Goal: Register for event/course

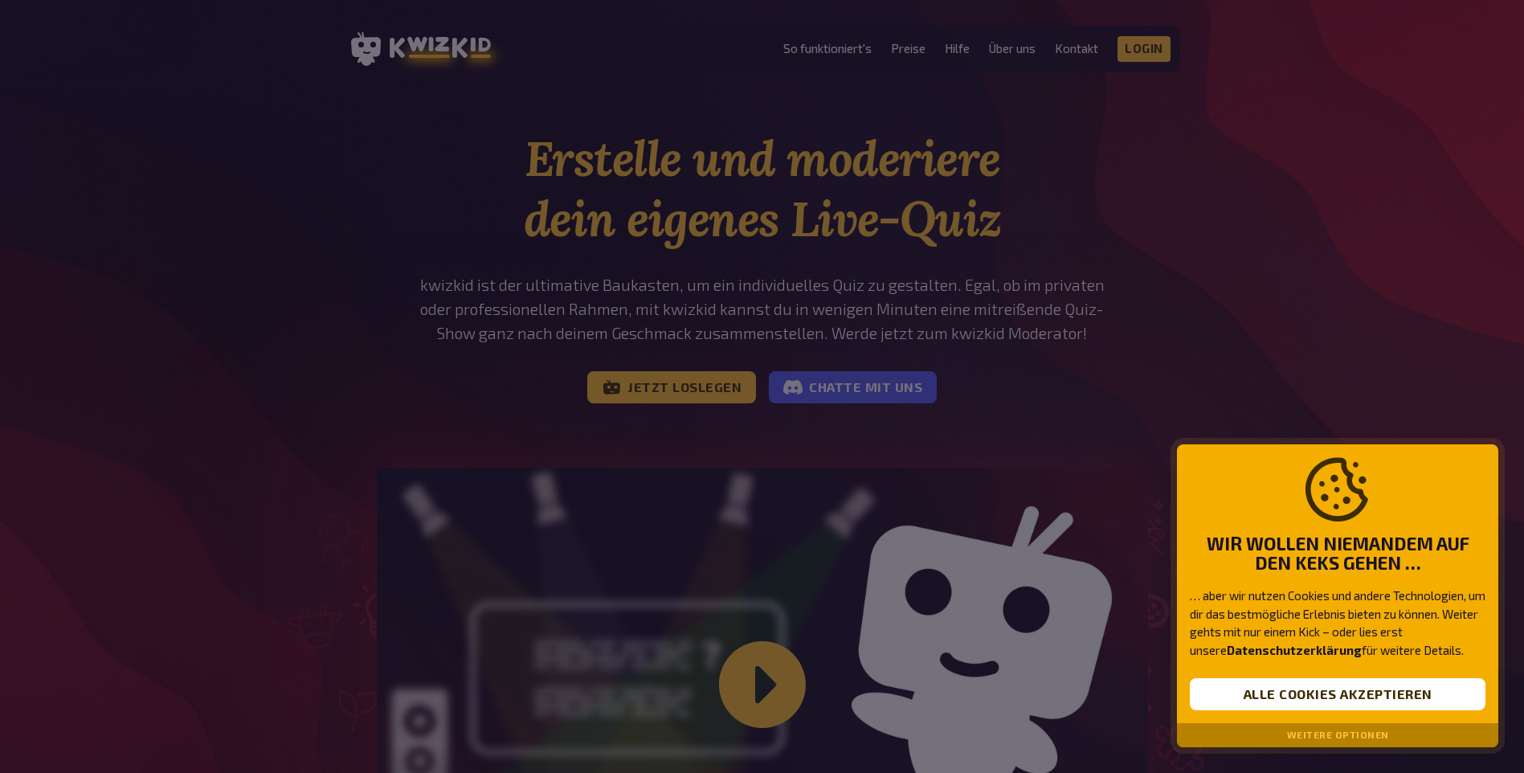
click at [682, 382] on div at bounding box center [762, 386] width 1524 height 773
click at [1324, 691] on button "Alle Cookies akzeptieren" at bounding box center [1337, 694] width 296 height 32
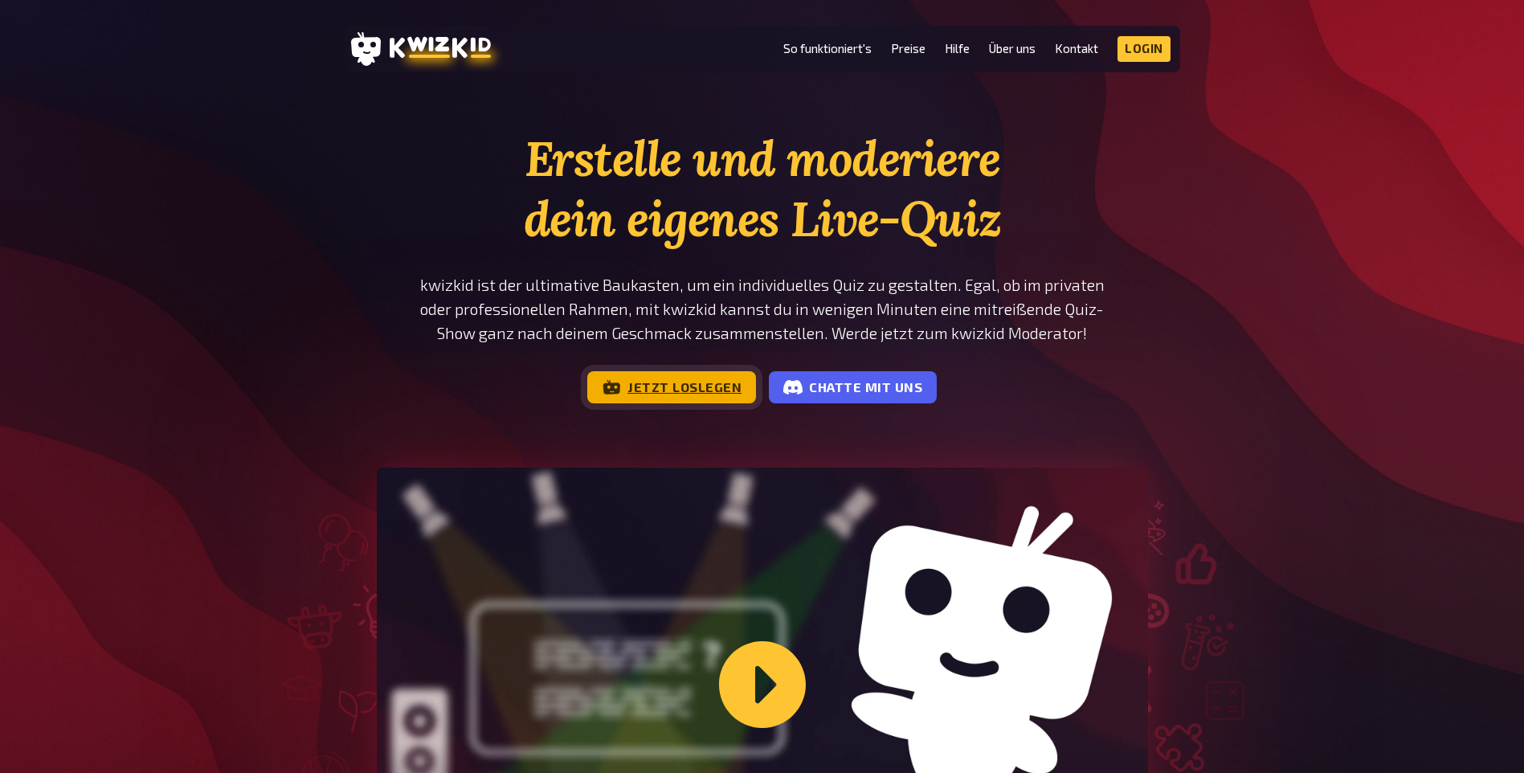
click at [658, 390] on link "Jetzt loslegen" at bounding box center [671, 387] width 169 height 32
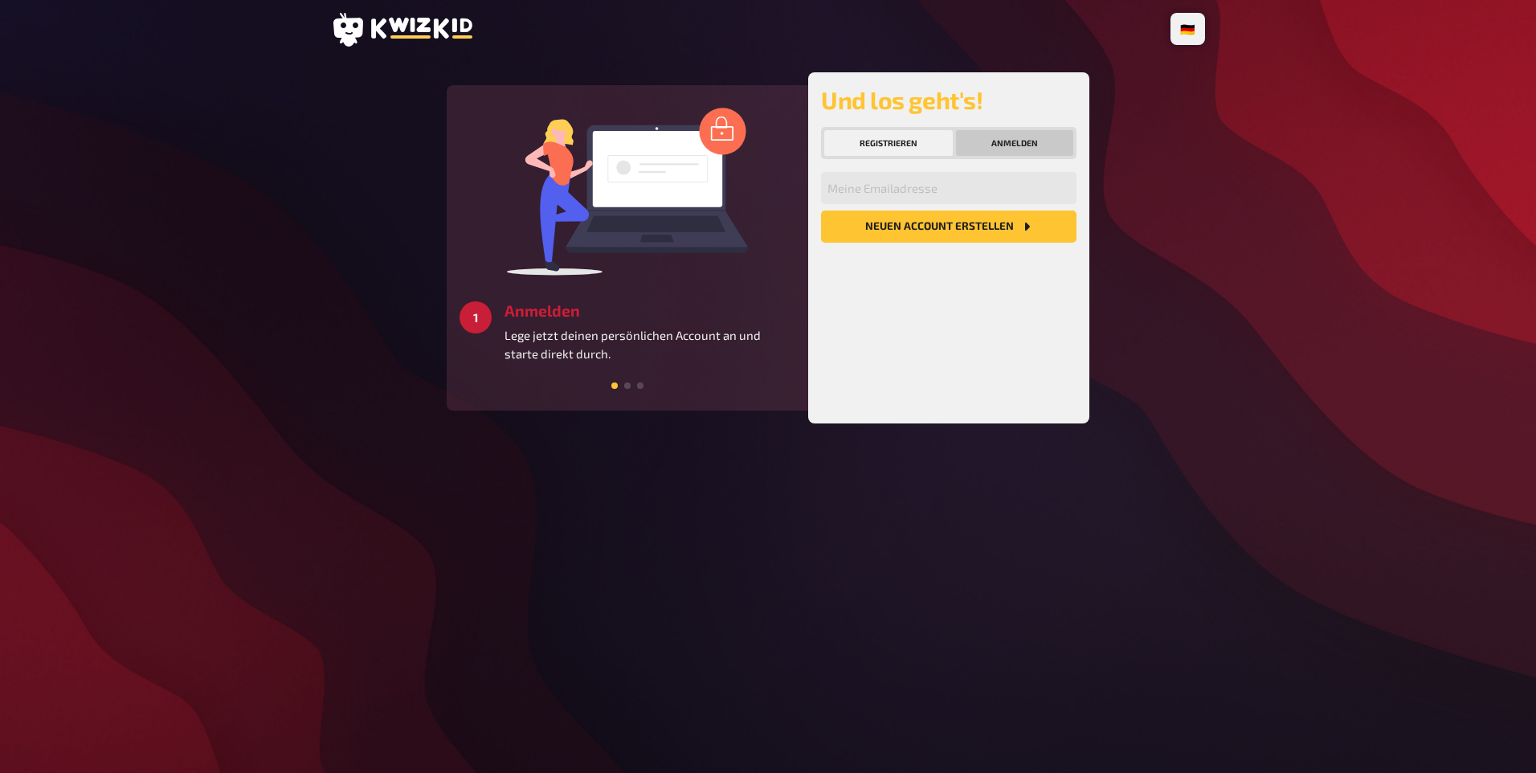
click at [982, 141] on button "Anmelden" at bounding box center [1014, 143] width 117 height 26
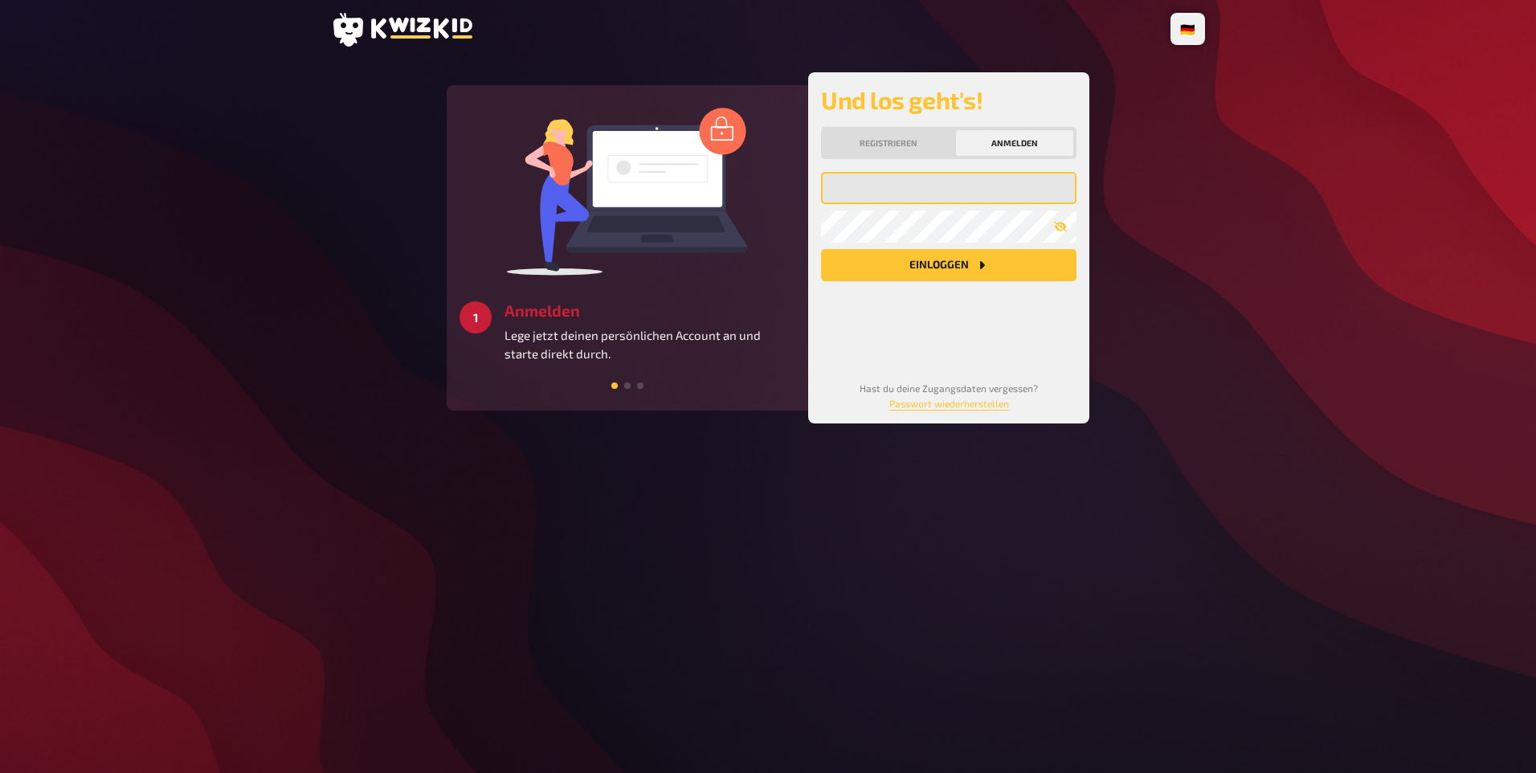
click at [905, 182] on input "email" at bounding box center [948, 188] width 255 height 32
type input "[PERSON_NAME][EMAIL_ADDRESS][DOMAIN_NAME]"
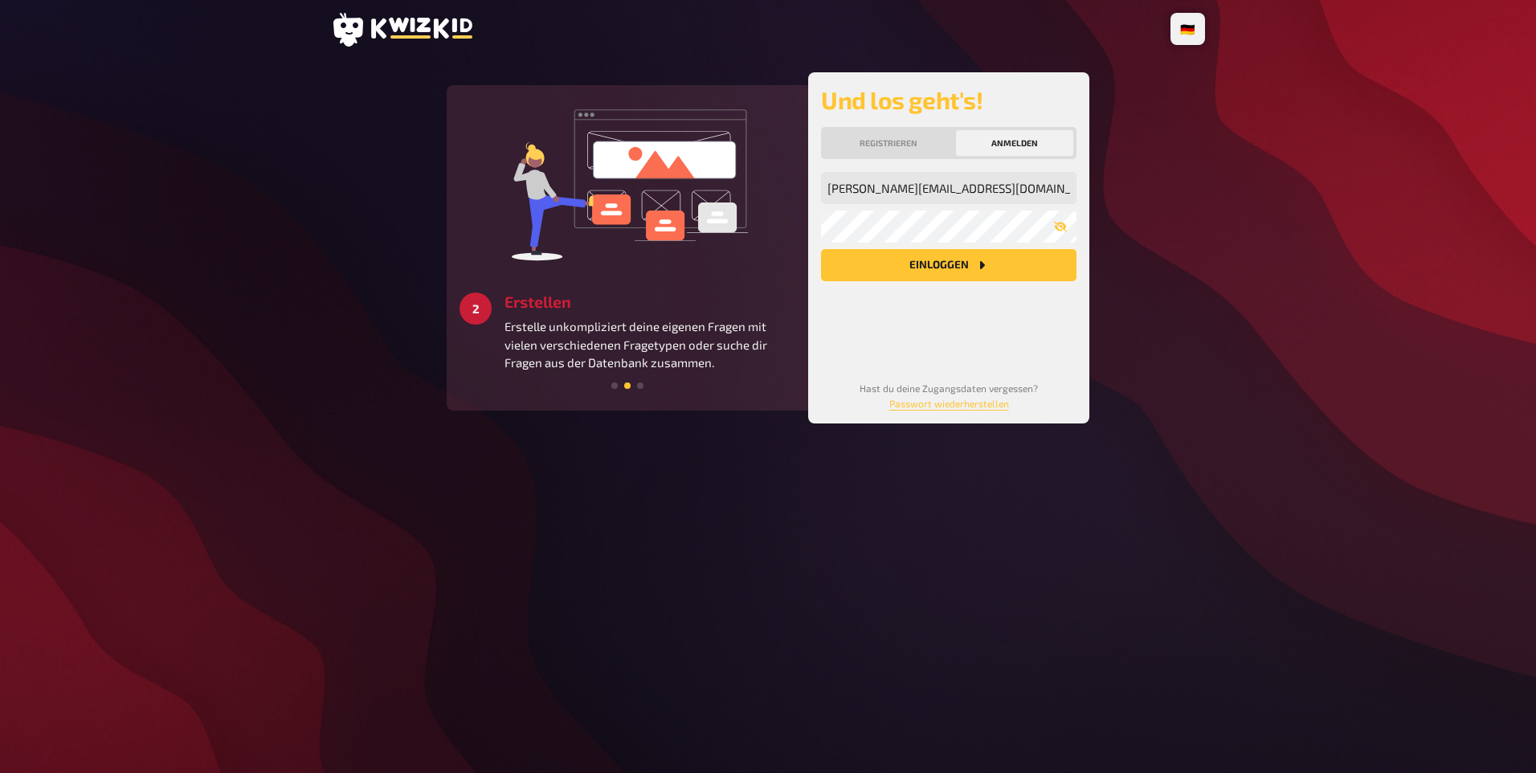
click at [910, 253] on button "Einloggen" at bounding box center [948, 265] width 255 height 32
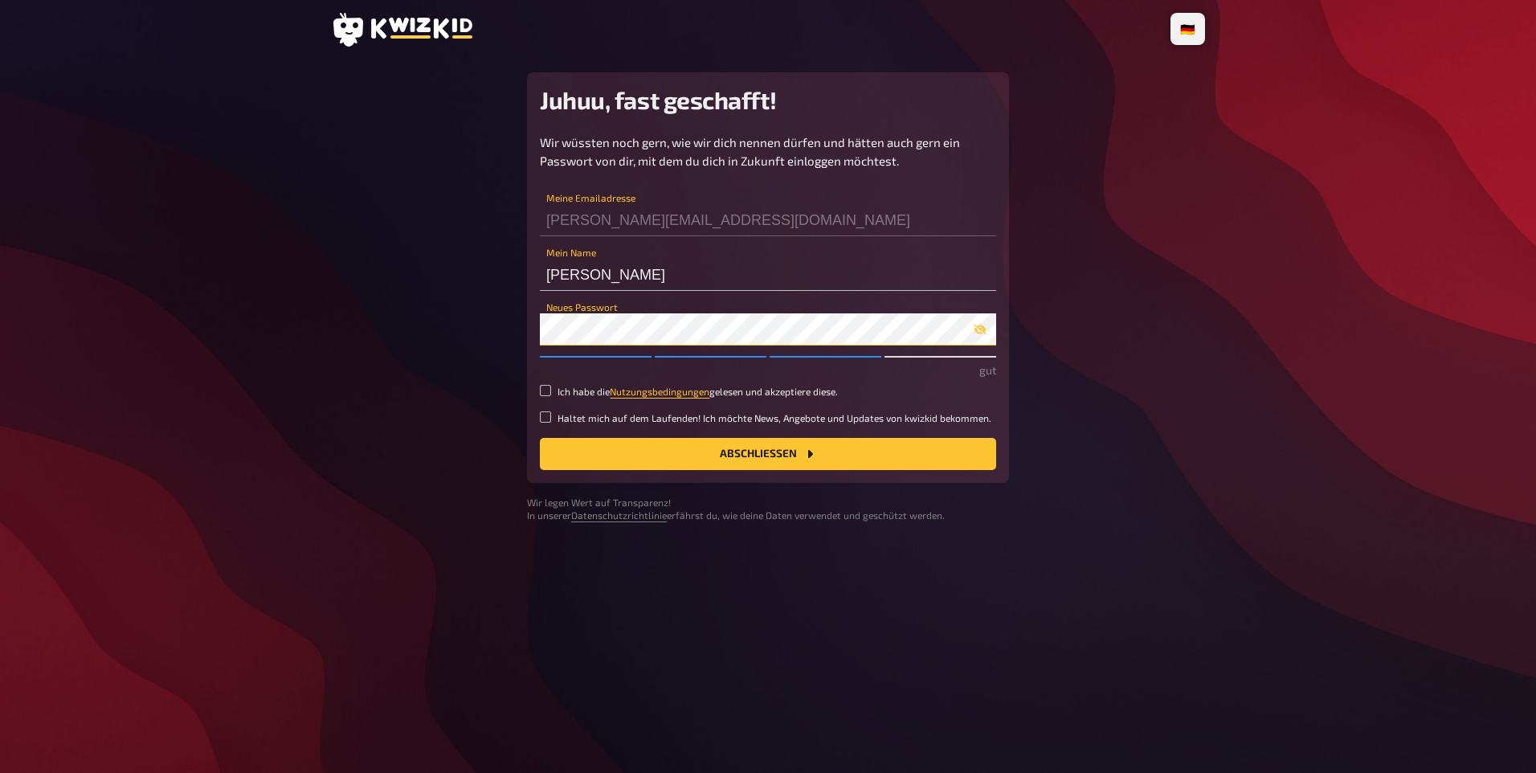
click at [540, 438] on button "Abschließen" at bounding box center [768, 454] width 456 height 32
click at [745, 451] on button "Abschließen" at bounding box center [768, 454] width 456 height 32
click at [548, 390] on input "Ich habe die Nutzungsbedingungen gelesen und akzeptiere diese." at bounding box center [545, 390] width 11 height 11
checkbox input "true"
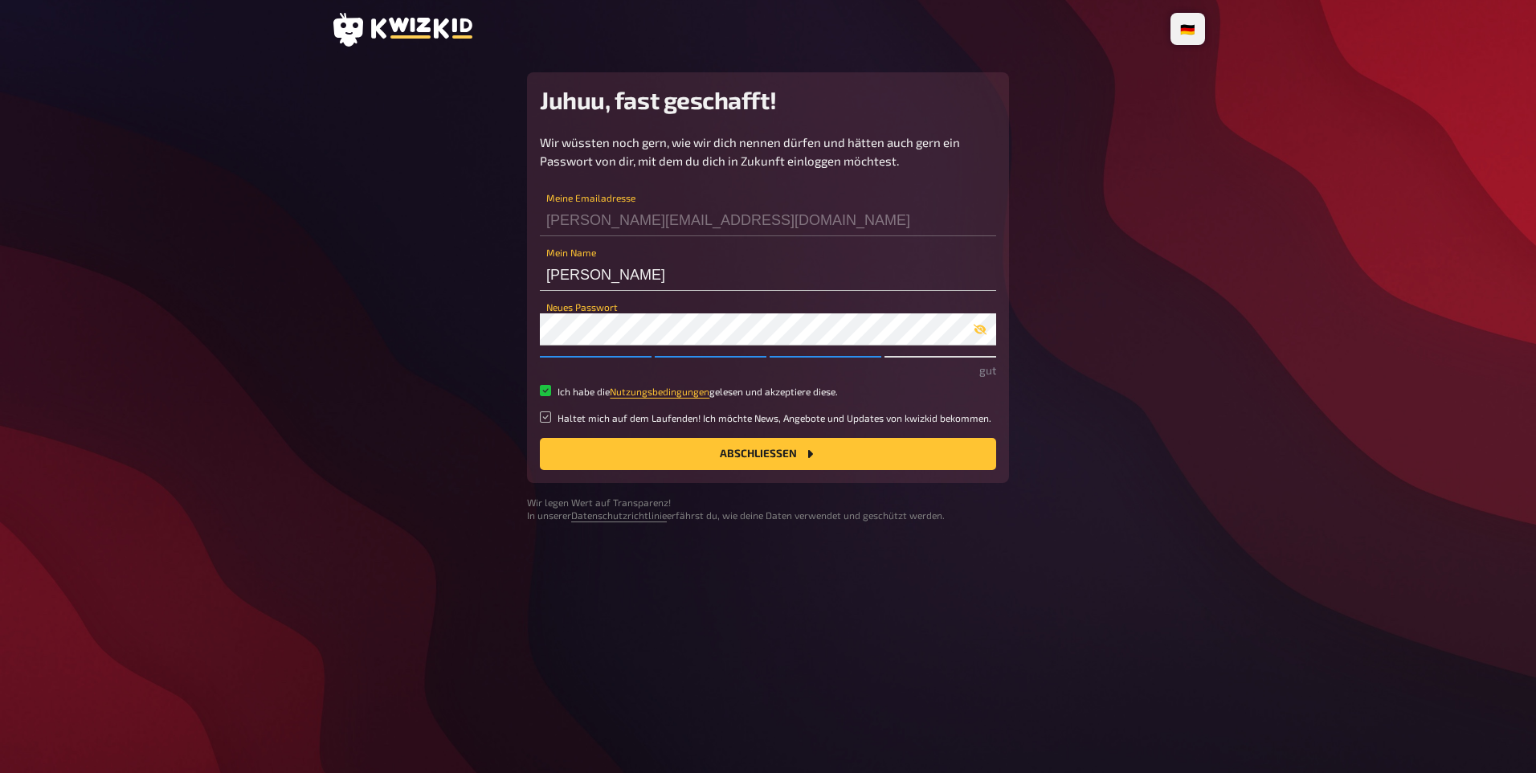
click at [547, 416] on input "Haltet mich auf dem Laufenden! Ich möchte News, Angebote und Updates von kwizki…" at bounding box center [545, 416] width 11 height 11
checkbox input "false"
click at [712, 453] on button "Abschließen" at bounding box center [768, 454] width 456 height 32
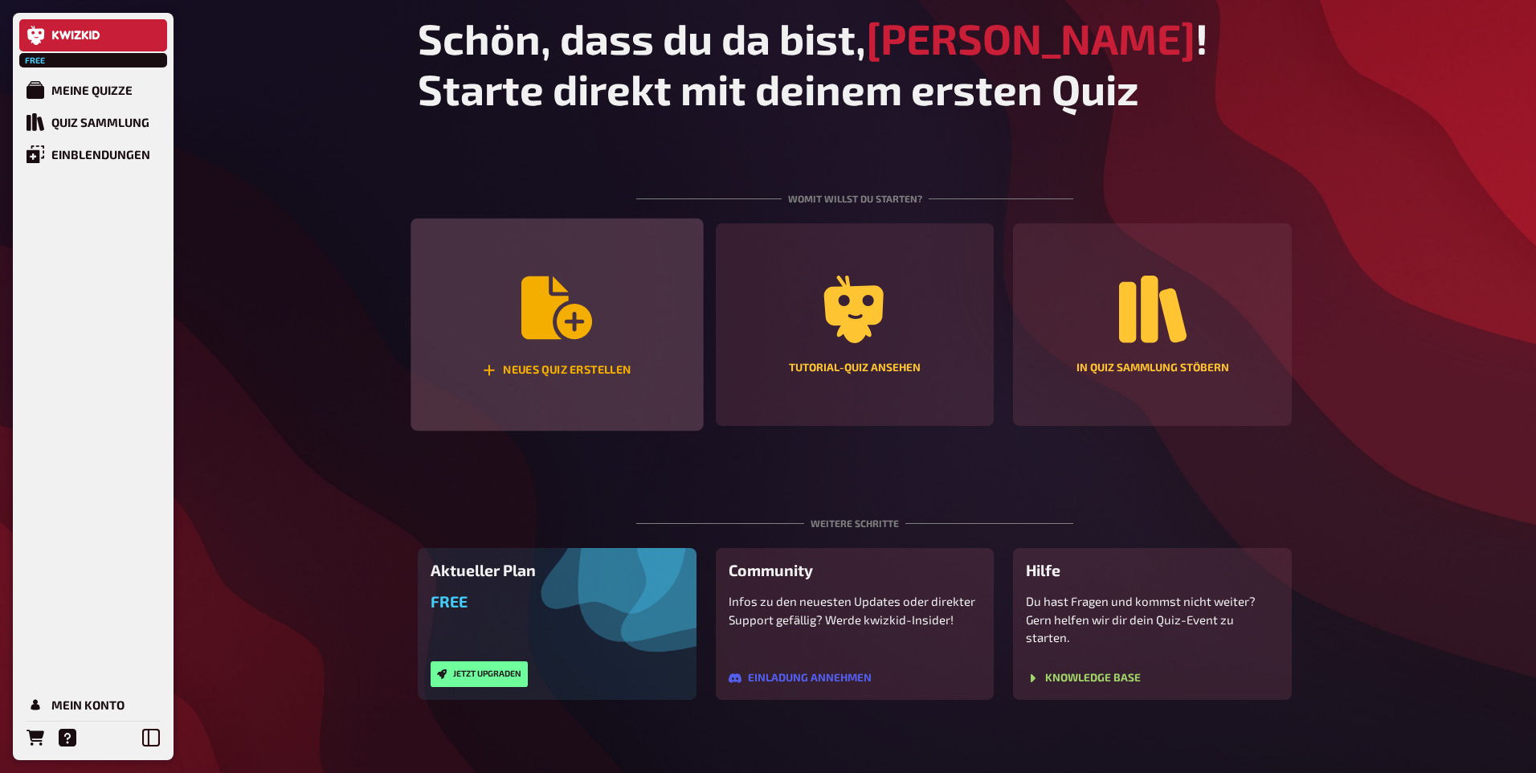
click at [532, 337] on icon "Neues Quiz erstellen" at bounding box center [556, 307] width 71 height 63
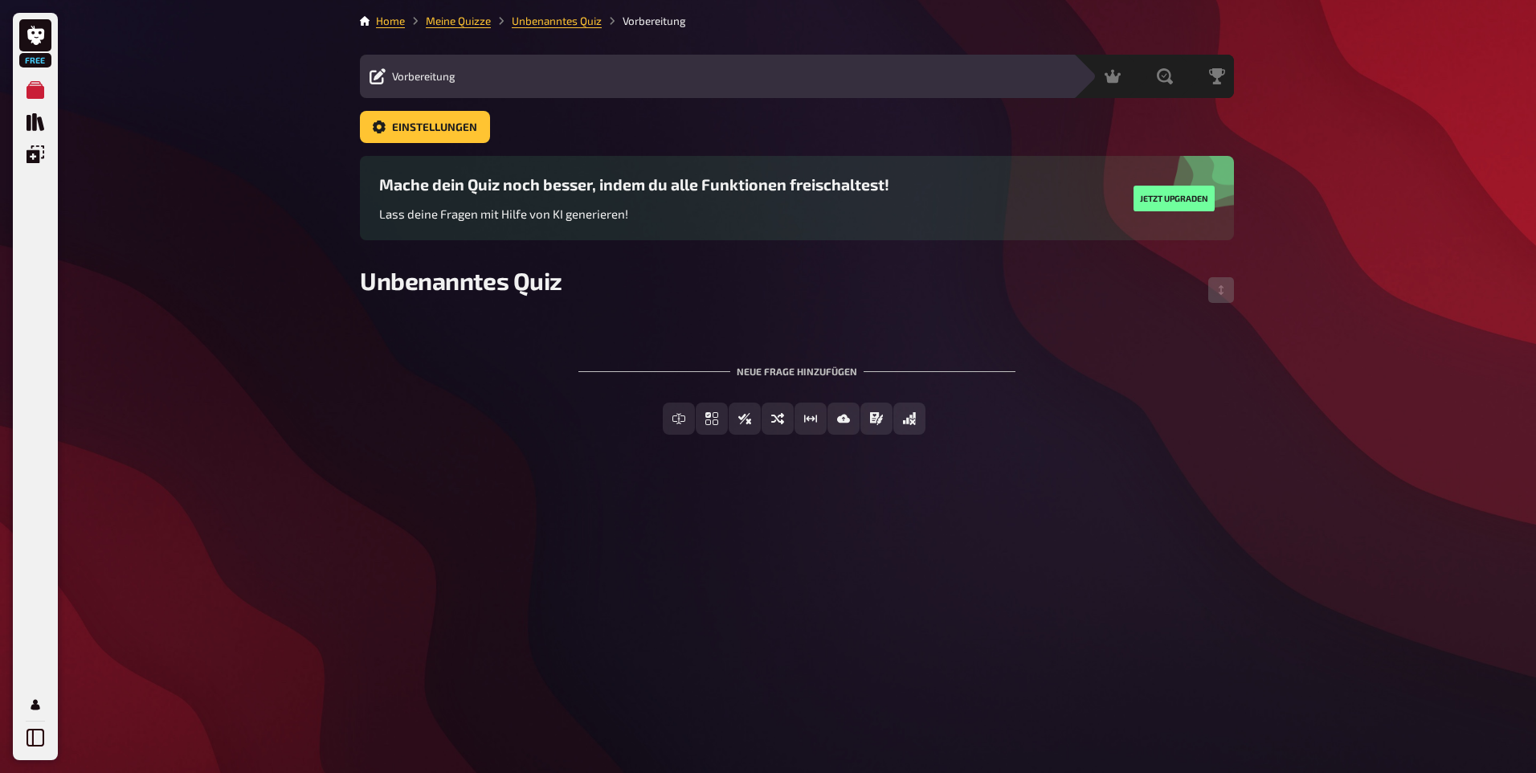
click at [607, 362] on div "Neue Frage hinzufügen" at bounding box center [796, 365] width 437 height 50
click at [700, 422] on span "Einfachauswahl" at bounding box center [721, 419] width 96 height 11
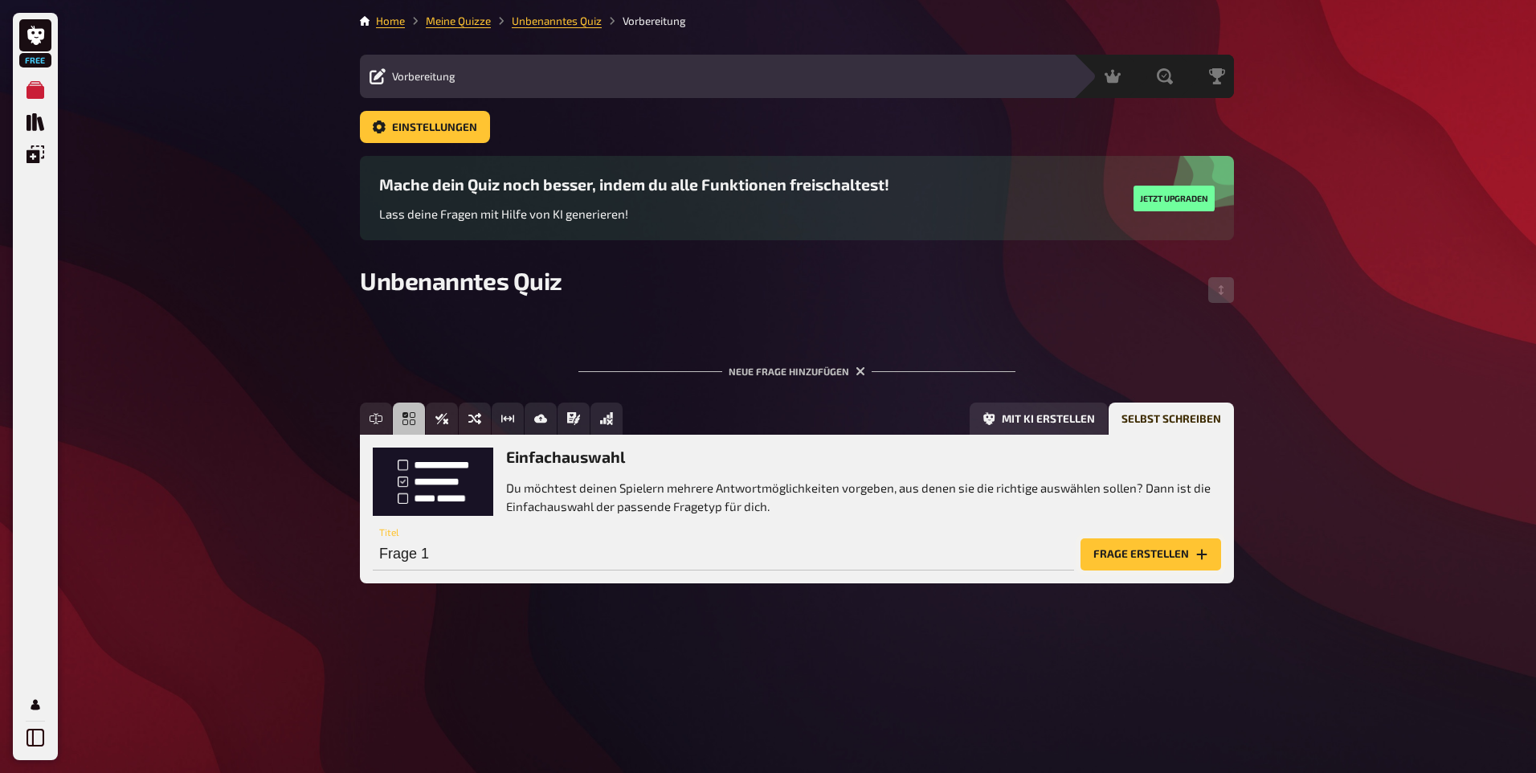
click at [1189, 546] on button "Frage erstellen" at bounding box center [1150, 554] width 141 height 32
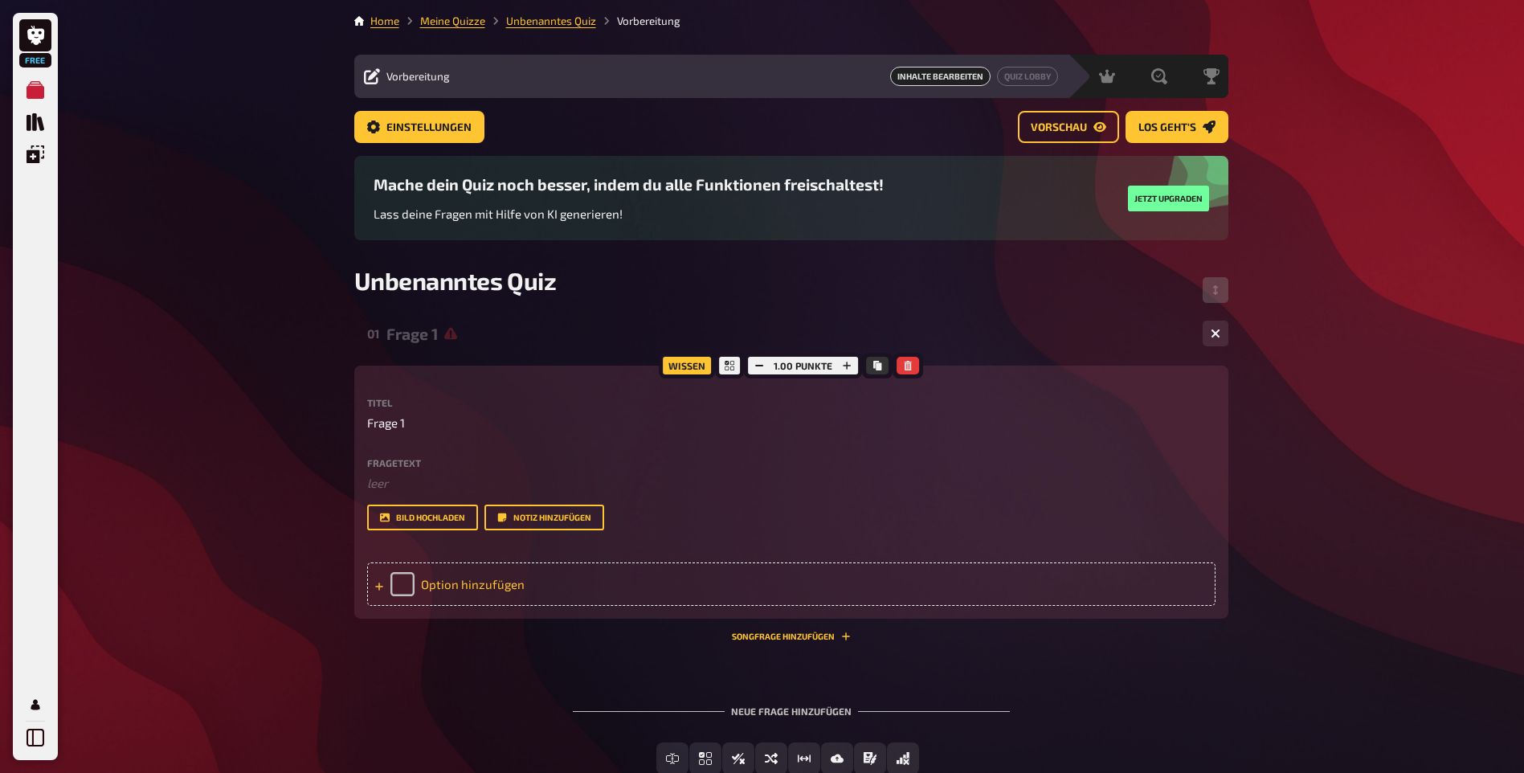
click at [481, 584] on div "Option hinzufügen" at bounding box center [791, 583] width 848 height 43
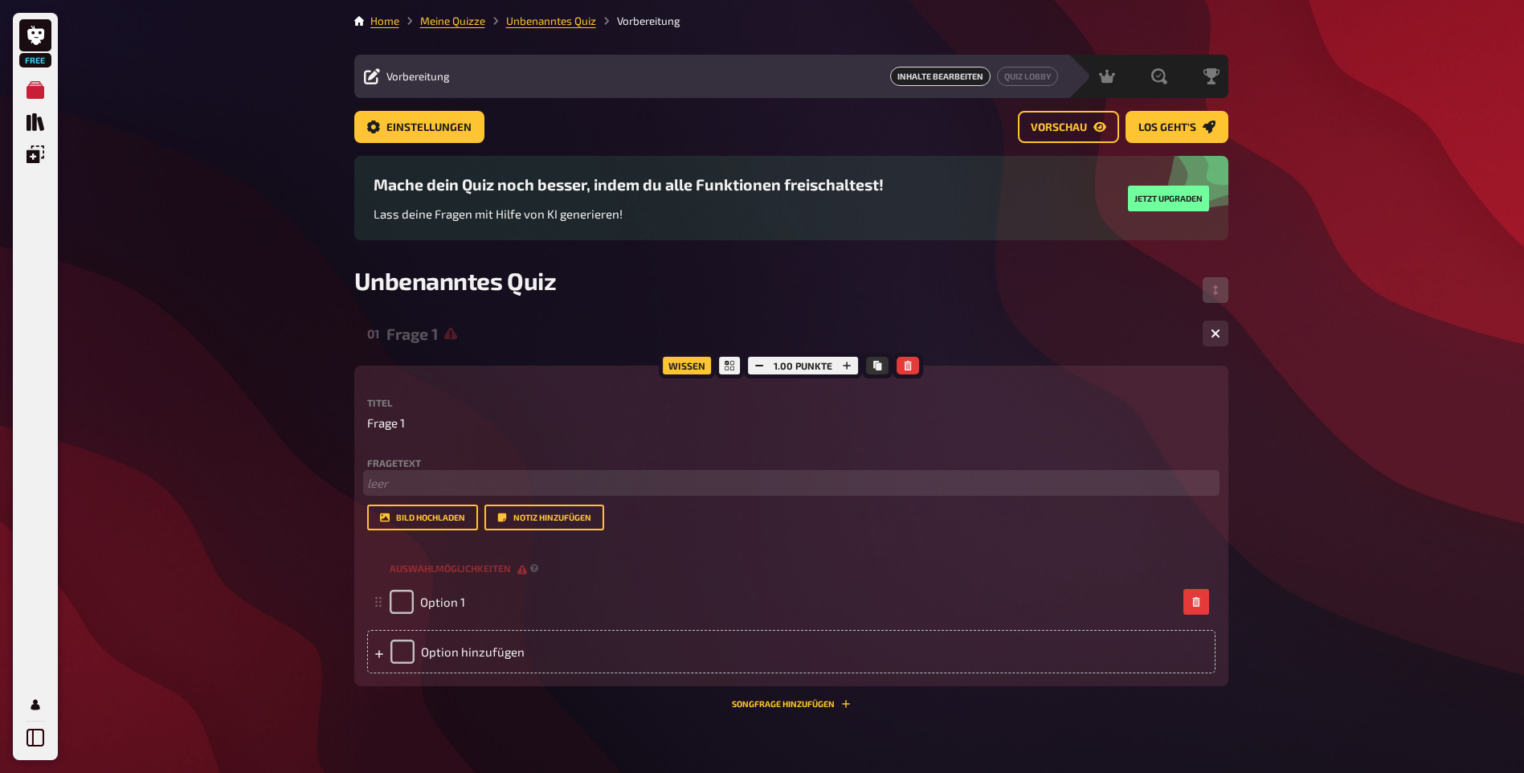
click at [380, 491] on p "﻿ leer" at bounding box center [791, 483] width 848 height 18
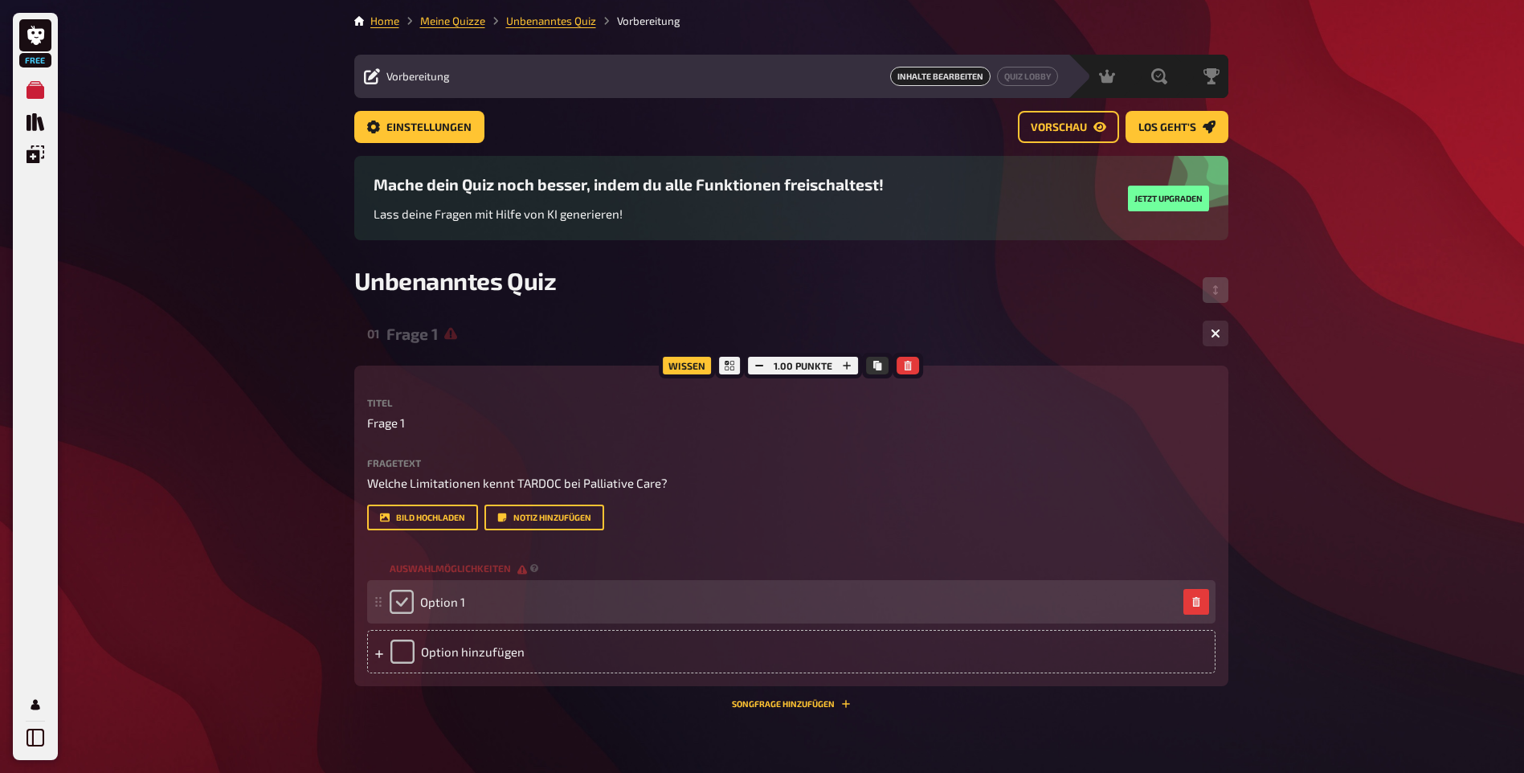
click at [403, 599] on input "checkbox" at bounding box center [402, 602] width 24 height 24
checkbox input "true"
click at [472, 602] on div "Option 1" at bounding box center [783, 602] width 787 height 24
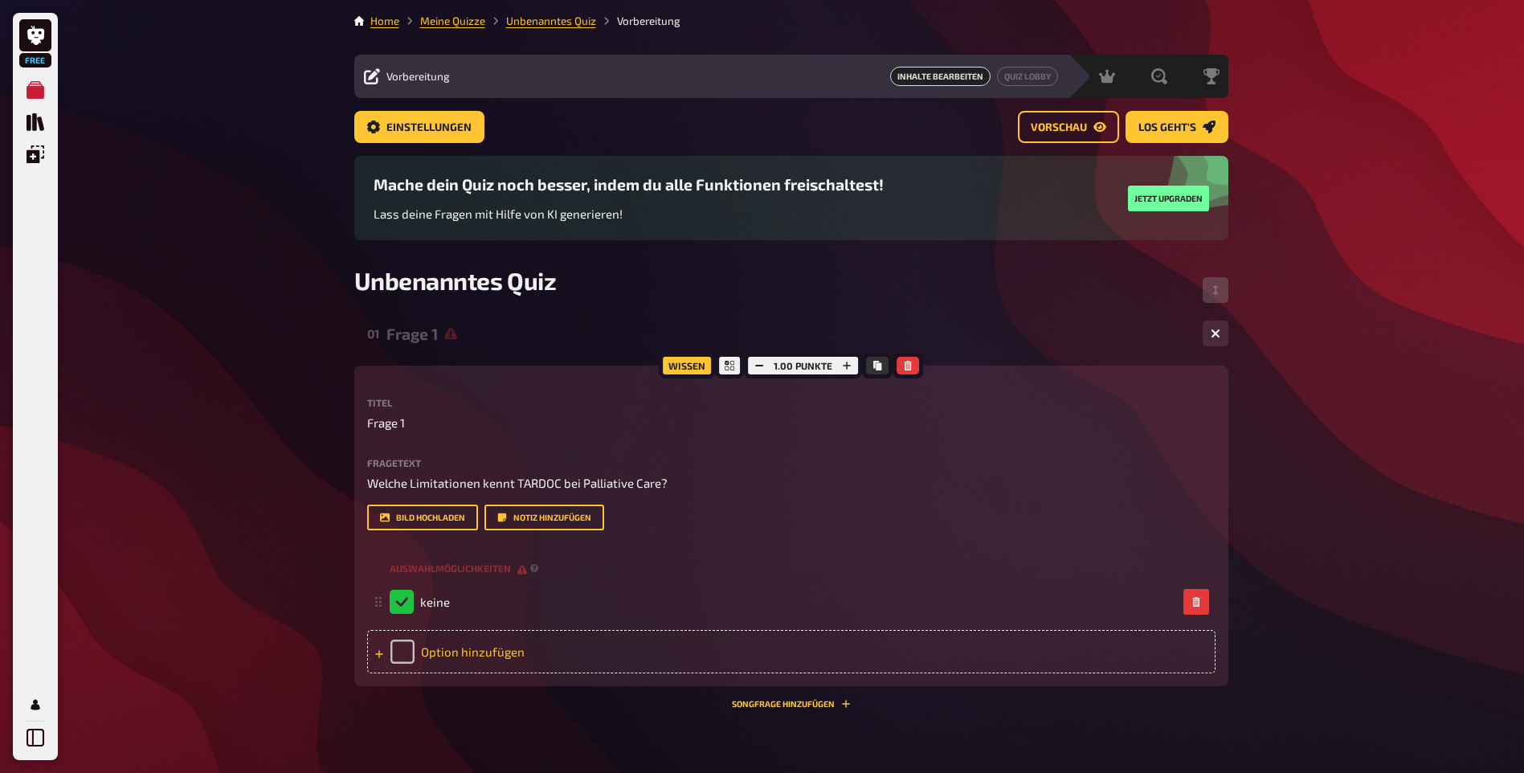
click at [484, 647] on div "Option hinzufügen" at bounding box center [791, 651] width 848 height 43
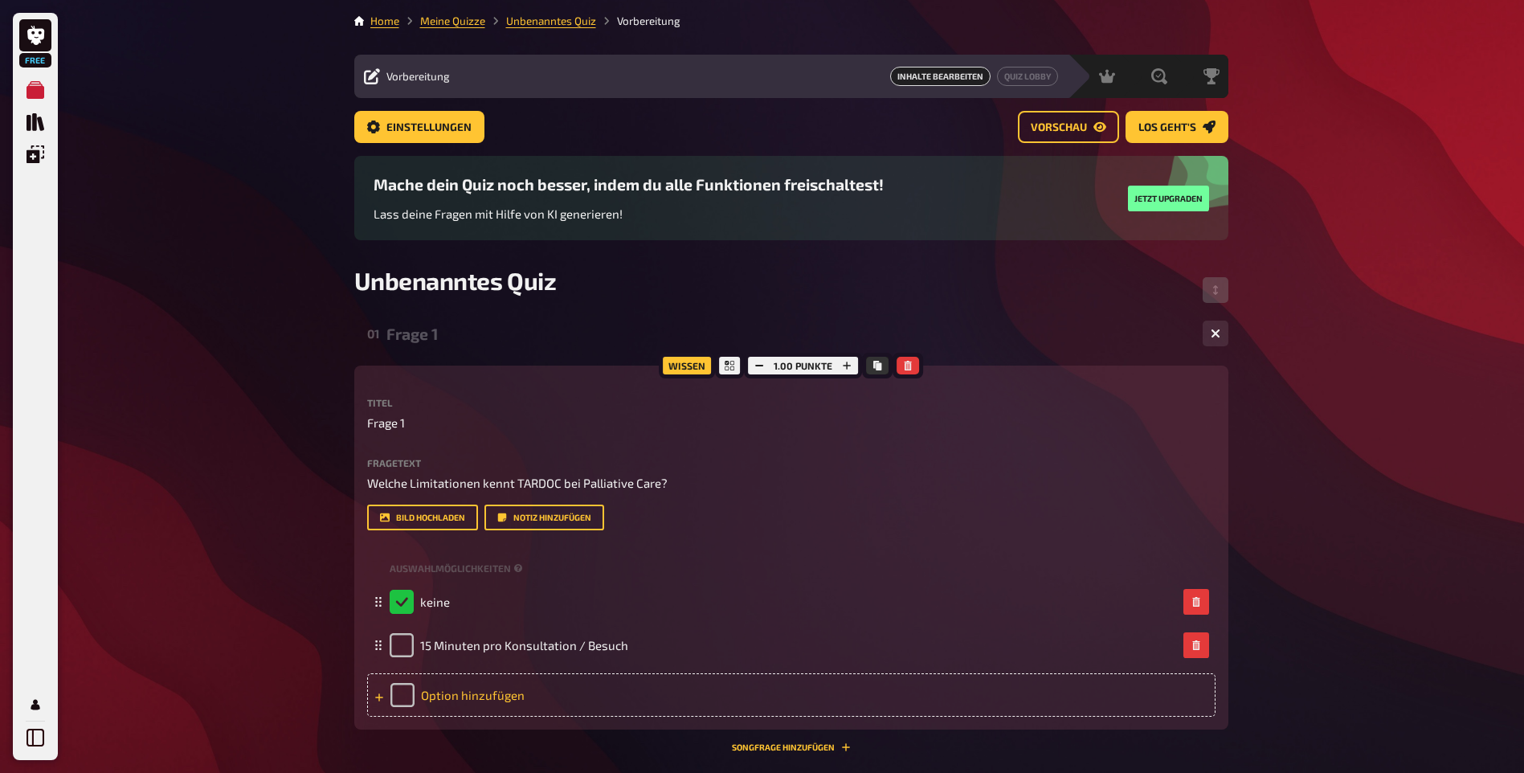
click at [400, 687] on div "Option hinzufügen" at bounding box center [791, 694] width 848 height 43
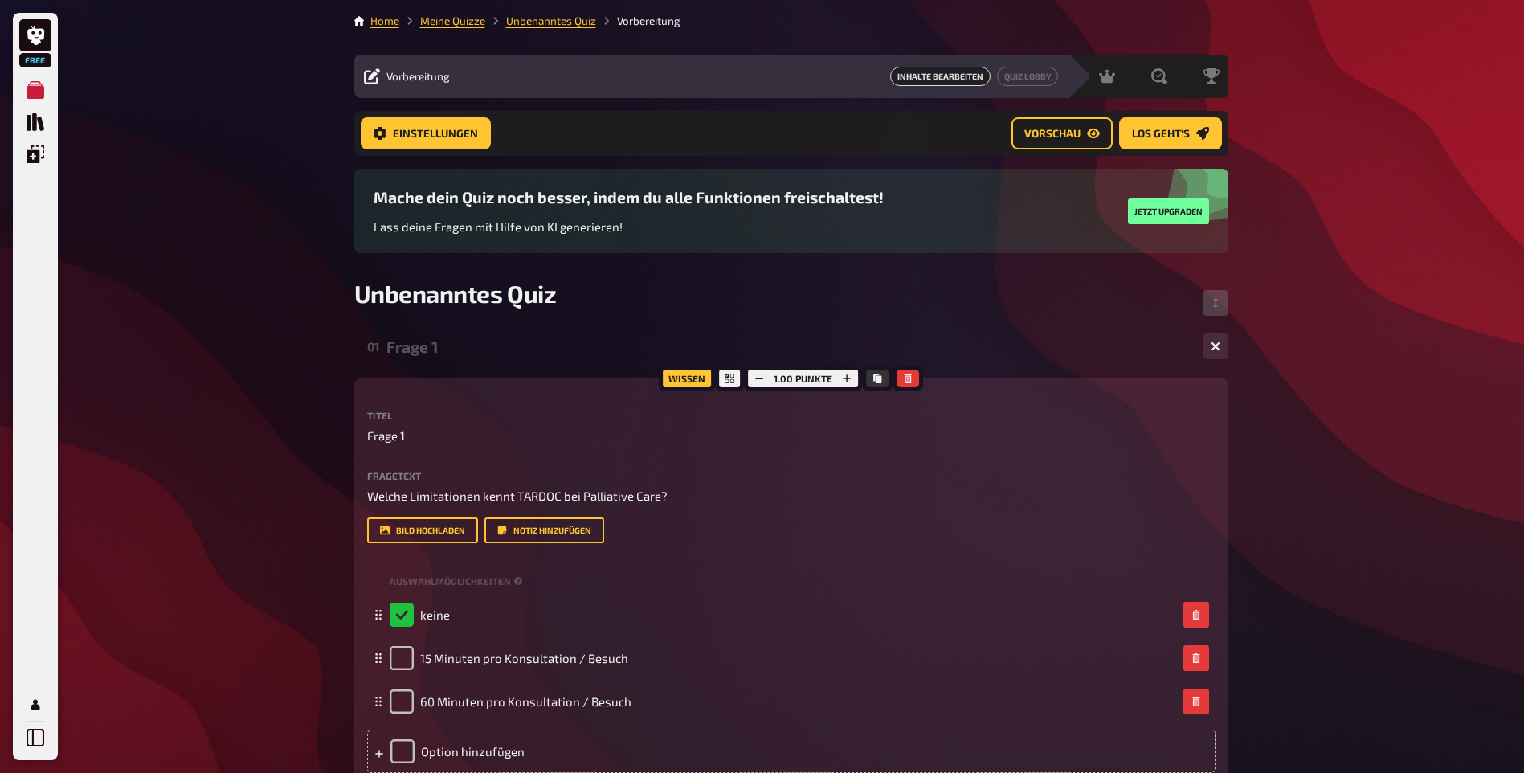
scroll to position [266, 0]
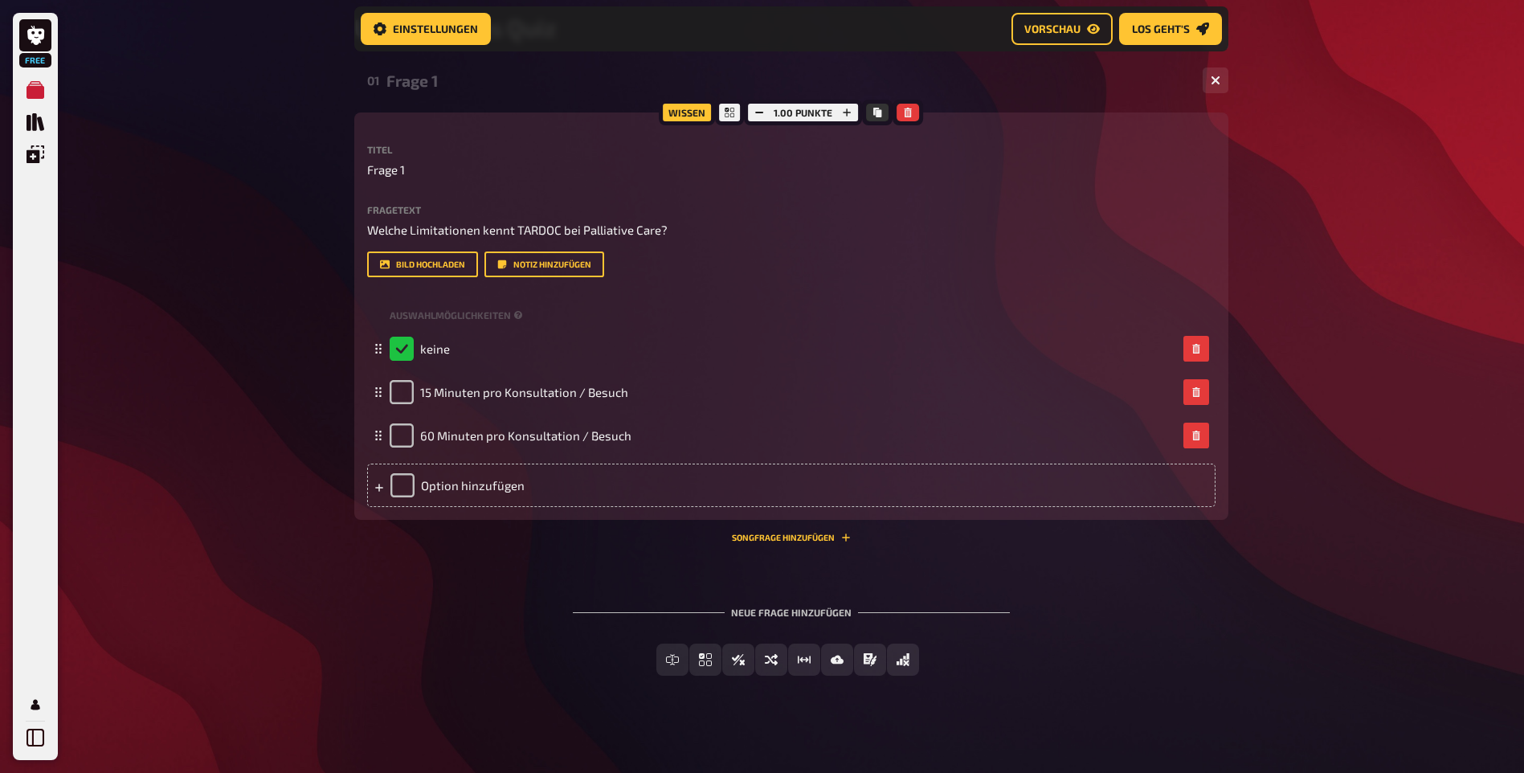
click at [573, 541] on div "Wissen 1.00 Punkte Titel Frage 1 Fragetext Welche Limitationen kennt TARDOC bei…" at bounding box center [791, 327] width 874 height 430
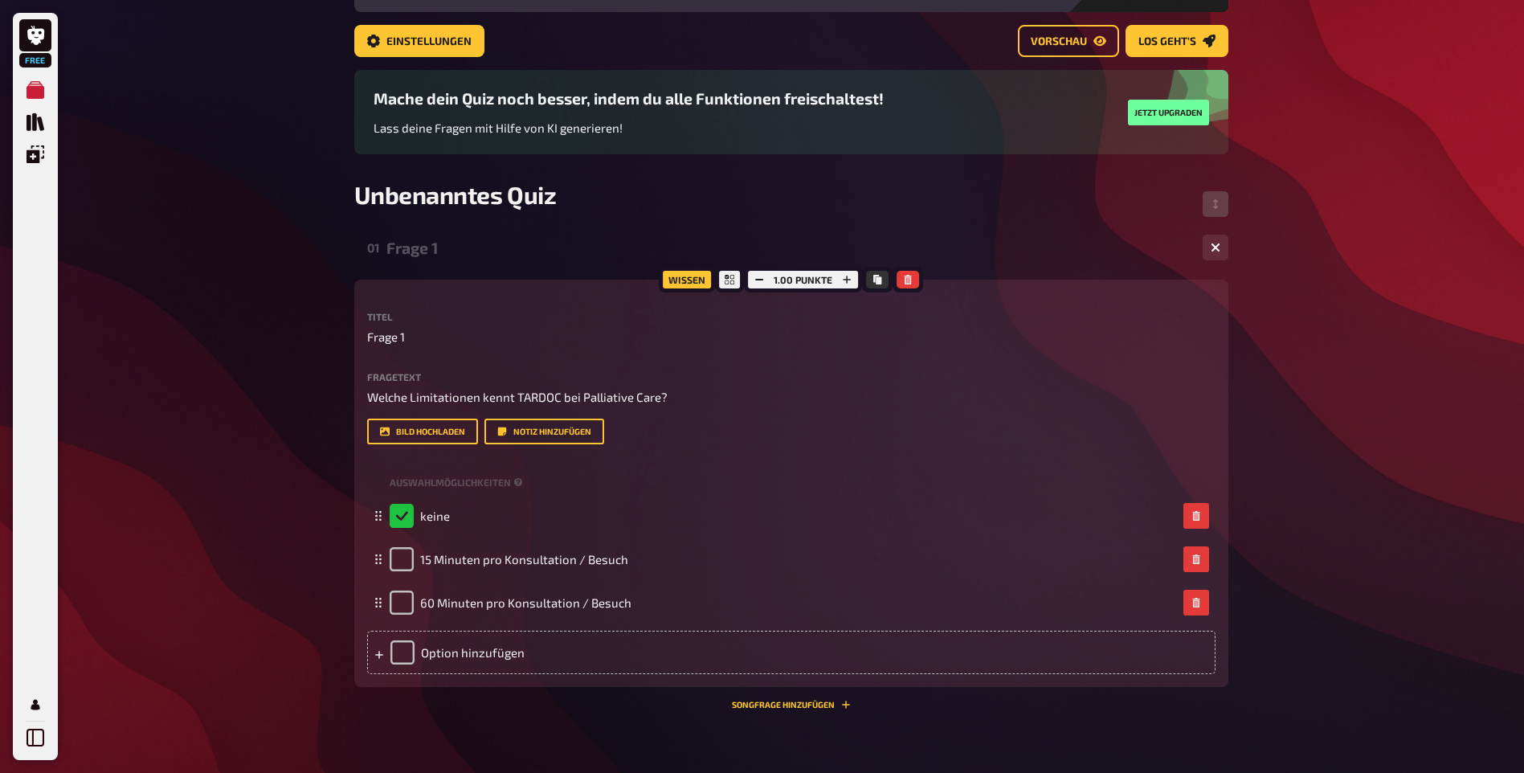
scroll to position [74, 0]
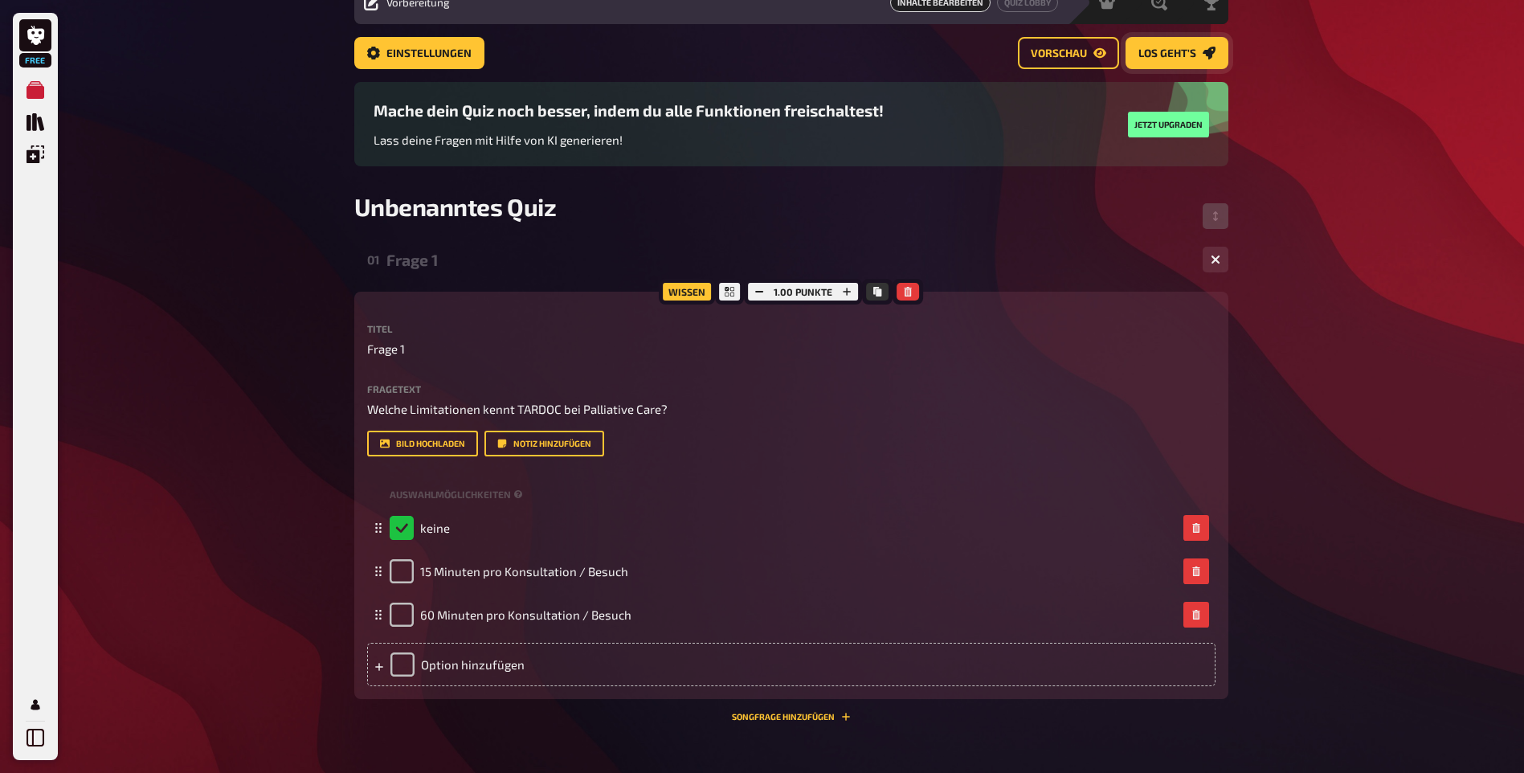
click at [1185, 38] on link "Los geht's" at bounding box center [1176, 53] width 103 height 32
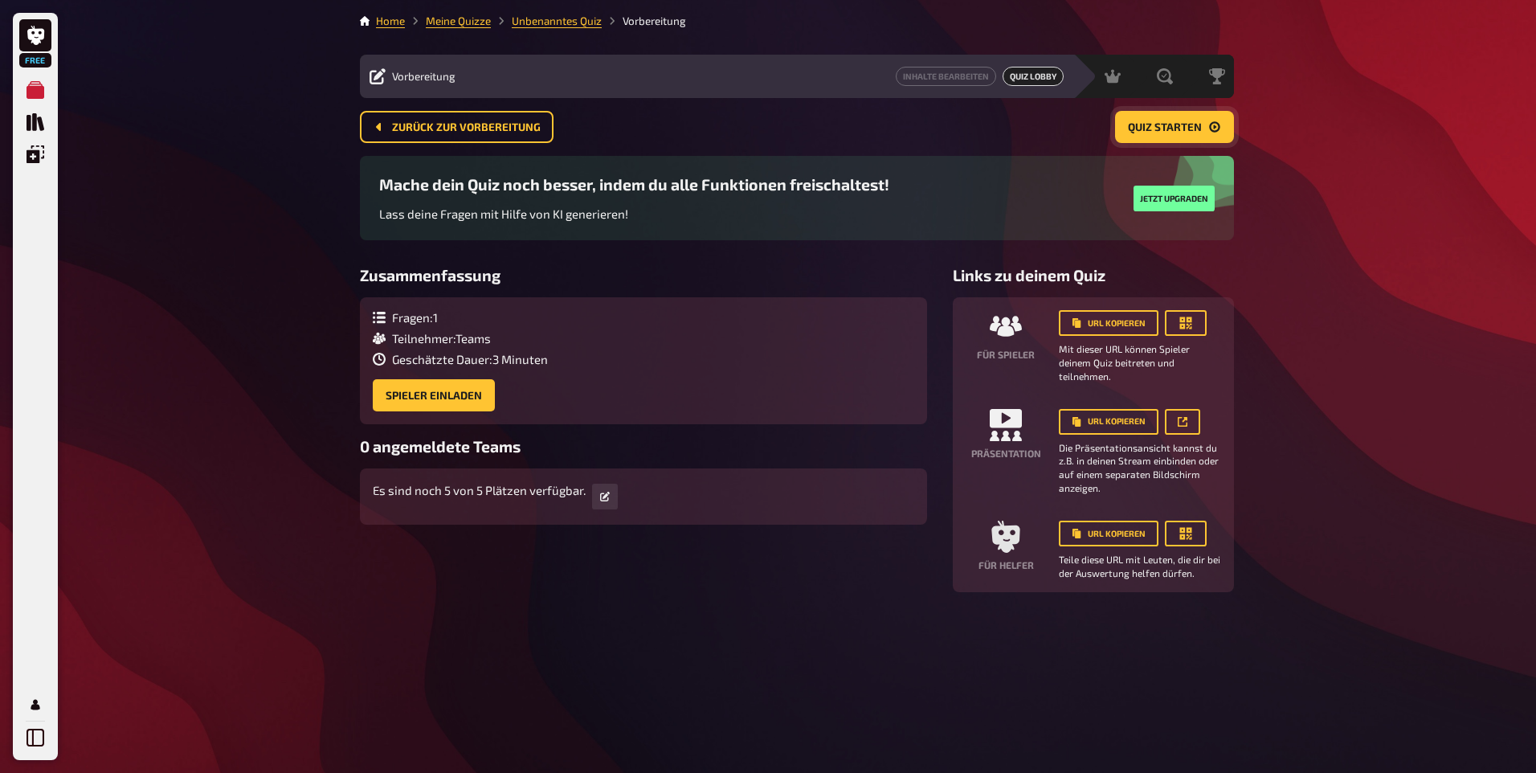
click at [1152, 128] on span "Quiz starten" at bounding box center [1165, 127] width 74 height 11
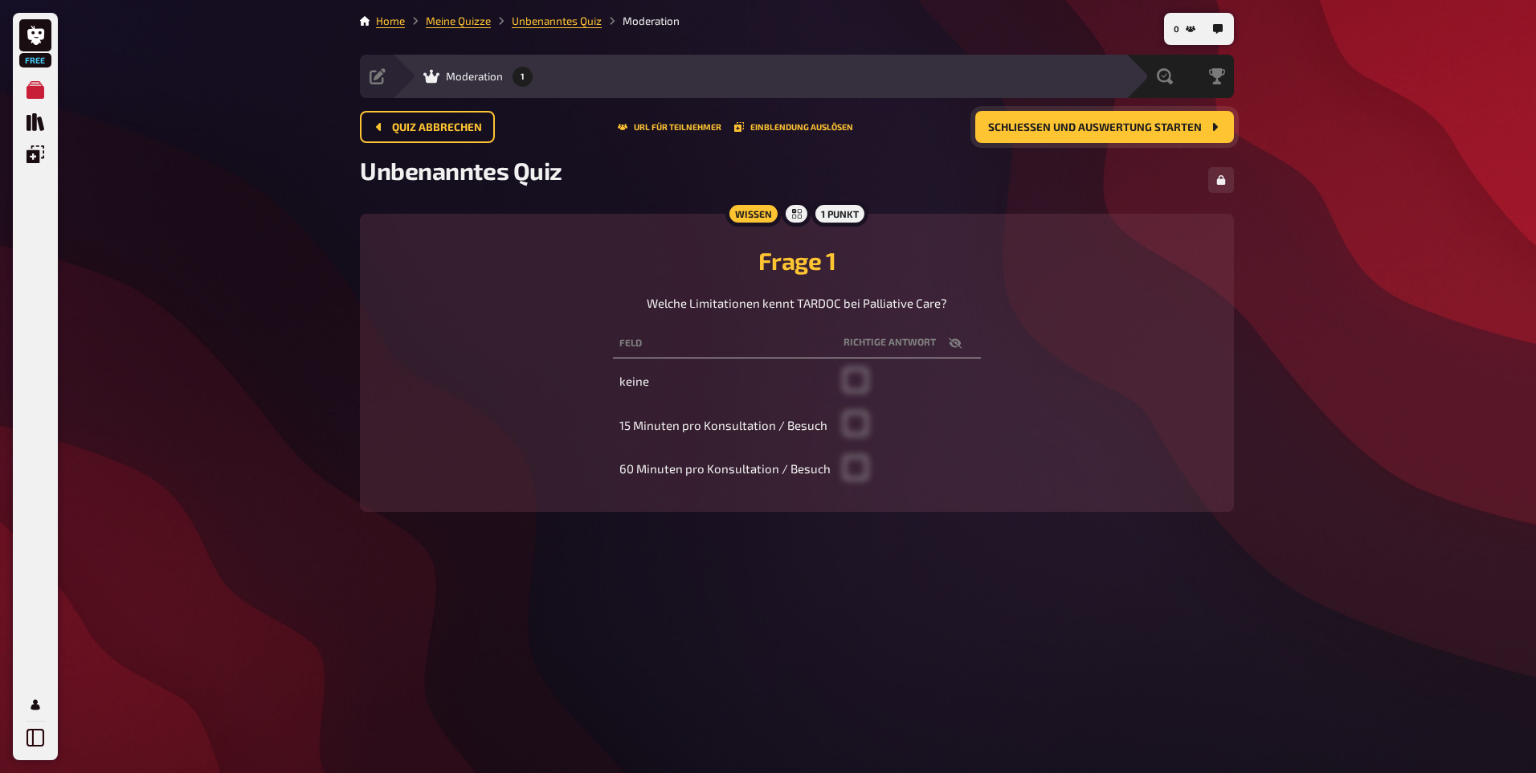
click at [855, 381] on span at bounding box center [855, 387] width 24 height 14
click at [848, 382] on span at bounding box center [855, 387] width 24 height 14
click at [634, 383] on td "keine" at bounding box center [725, 381] width 224 height 41
click at [852, 373] on td at bounding box center [909, 381] width 144 height 41
click at [887, 341] on th "Richtige Antwort" at bounding box center [909, 343] width 144 height 30
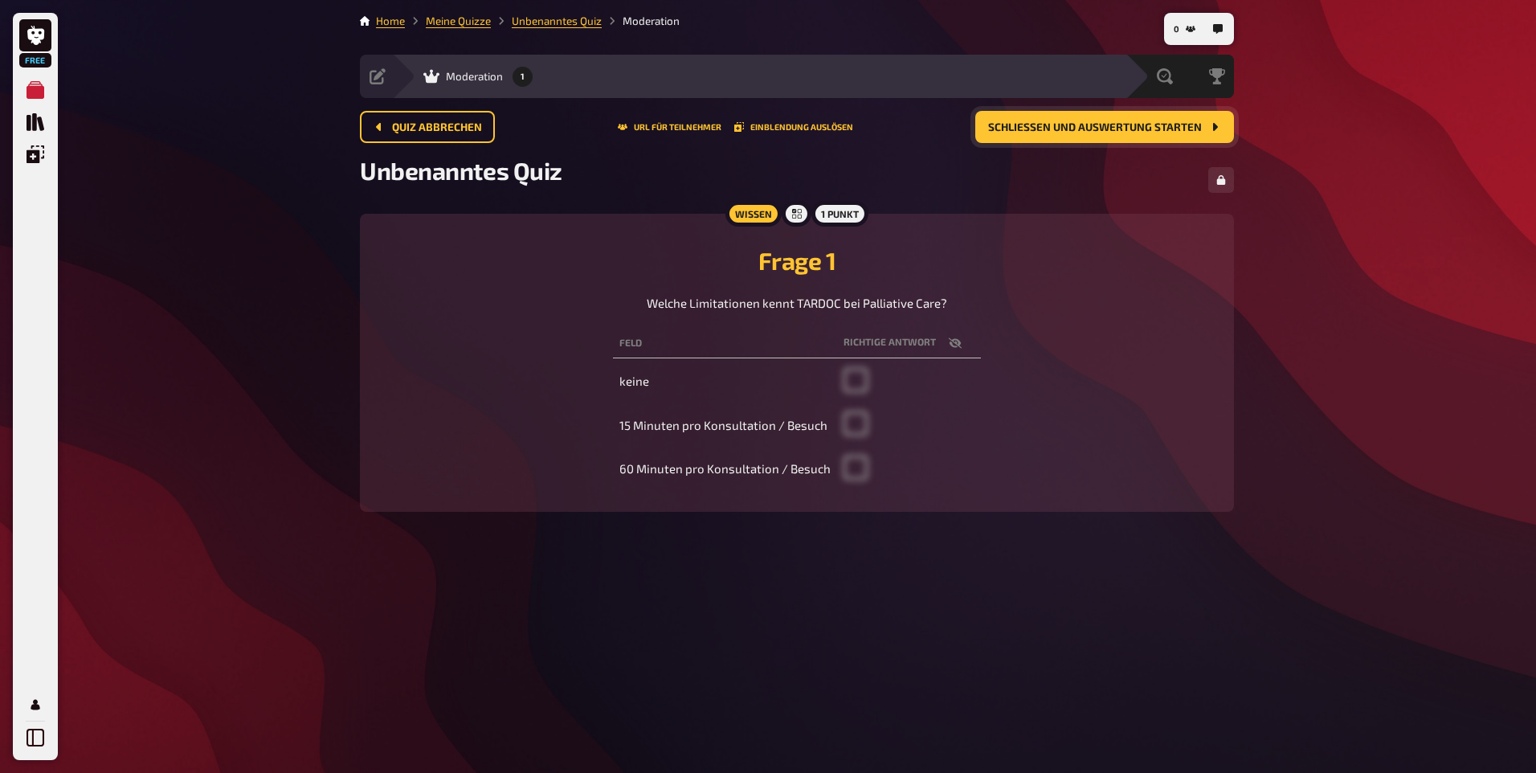
click at [1096, 127] on span "Schließen und Auswertung starten" at bounding box center [1095, 127] width 214 height 11
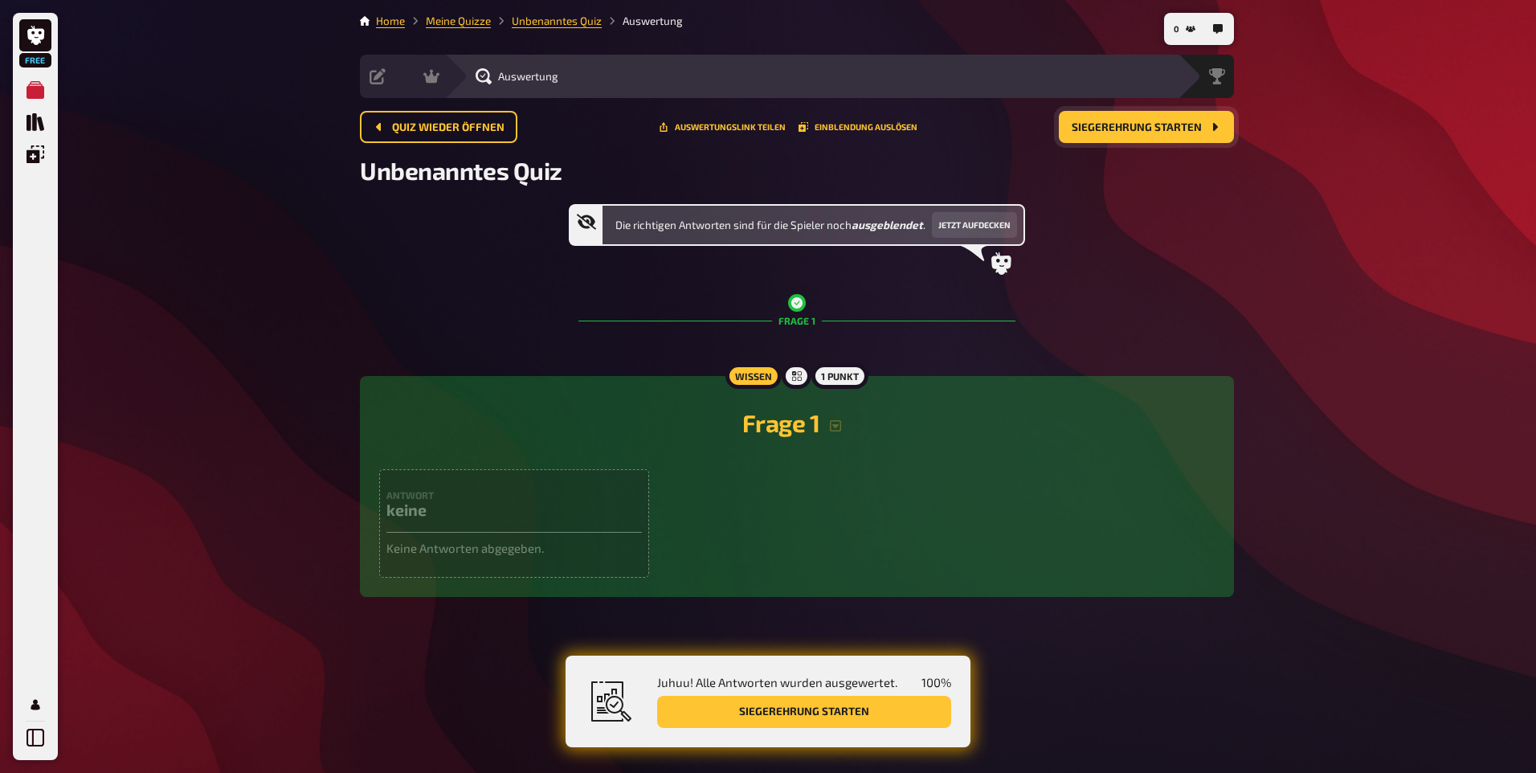
click at [1096, 127] on span "Siegerehrung starten" at bounding box center [1136, 127] width 130 height 11
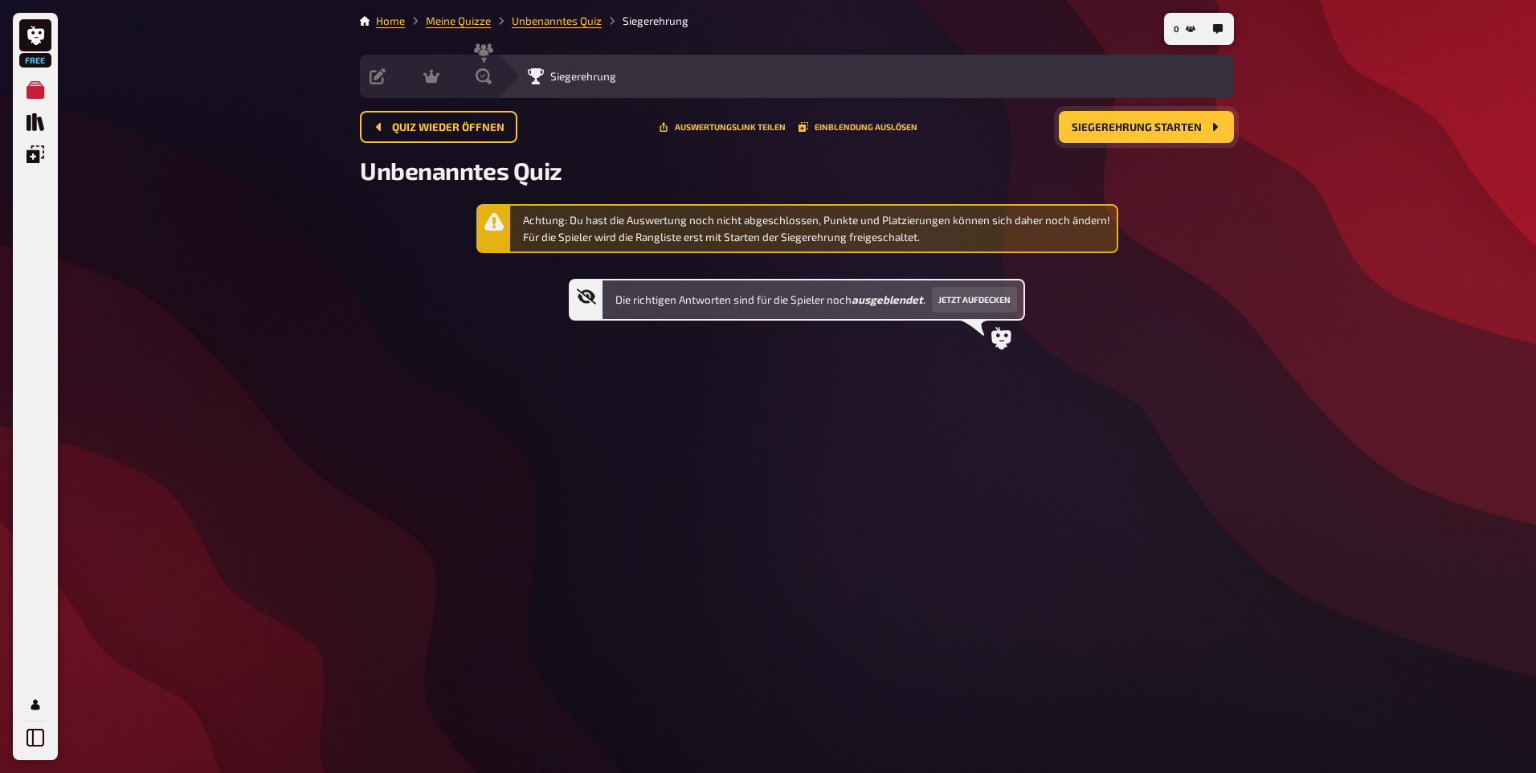
click at [1096, 127] on span "Siegerehrung starten" at bounding box center [1136, 127] width 130 height 11
